Goal: Use online tool/utility: Utilize a website feature to perform a specific function

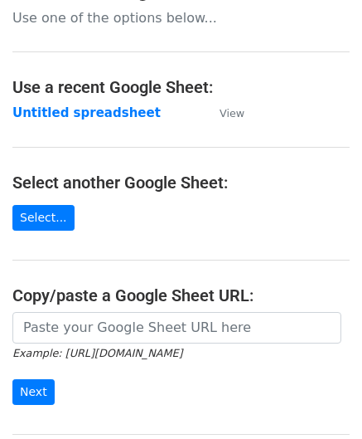
scroll to position [166, 0]
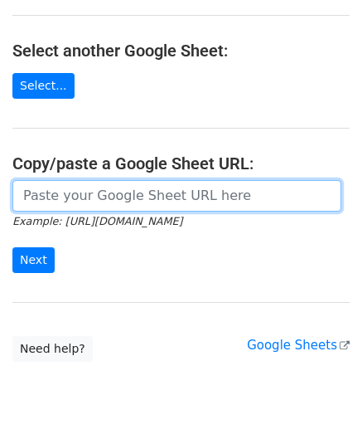
click at [73, 190] on input "url" at bounding box center [176, 196] width 329 height 32
paste input "[URL][DOMAIN_NAME]"
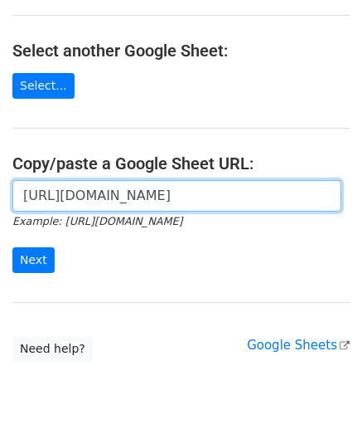
scroll to position [0, 348]
type input "[URL][DOMAIN_NAME]"
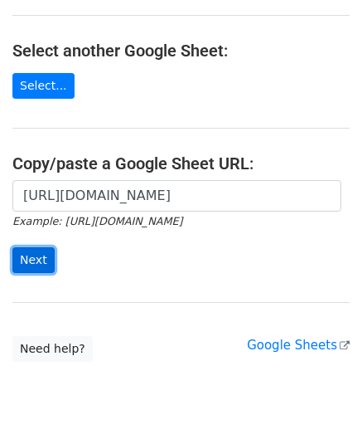
click at [33, 255] on input "Next" at bounding box center [33, 260] width 42 height 26
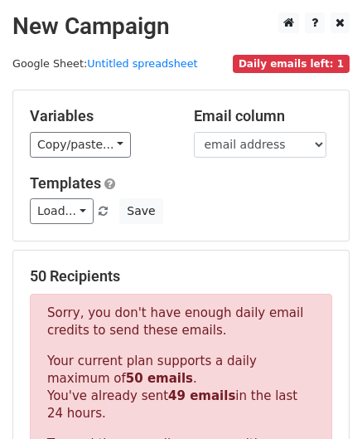
scroll to position [560, 0]
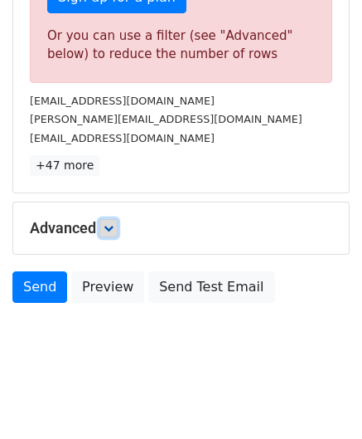
click at [113, 223] on icon at bounding box center [109, 228] width 10 height 10
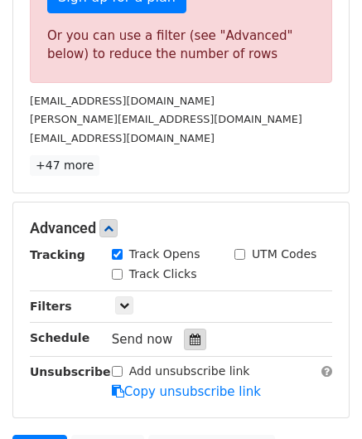
click at [190, 333] on icon at bounding box center [195, 339] width 11 height 12
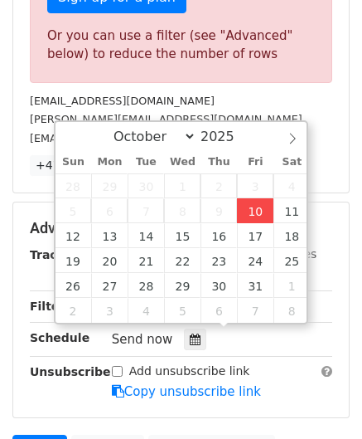
type input "2025-10-10 12:00"
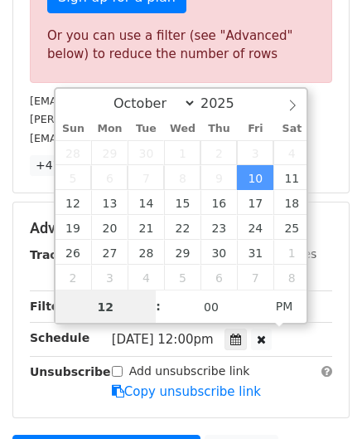
scroll to position [0, 0]
paste input "0"
type input "10"
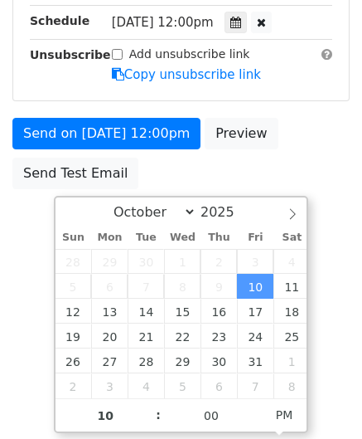
type input "2025-10-10 22:00"
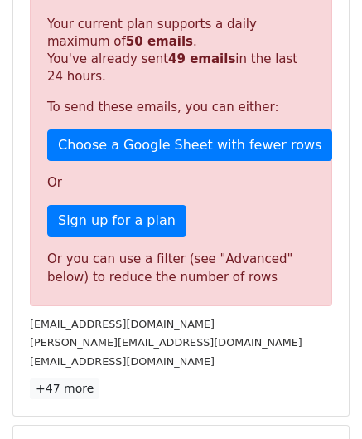
scroll to position [761, 0]
